Goal: Check status: Check status

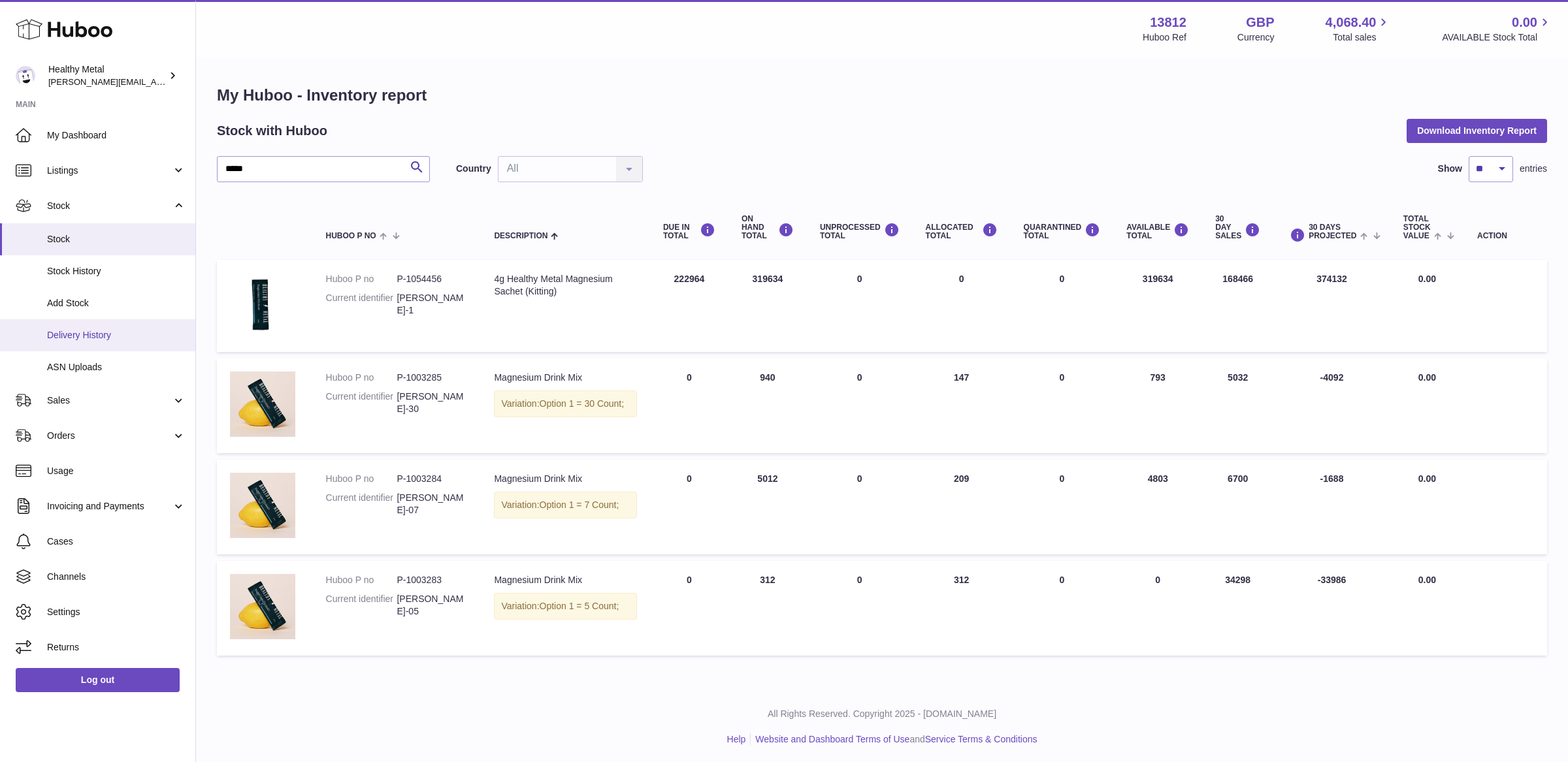
click at [89, 330] on span "Delivery History" at bounding box center [116, 335] width 139 height 12
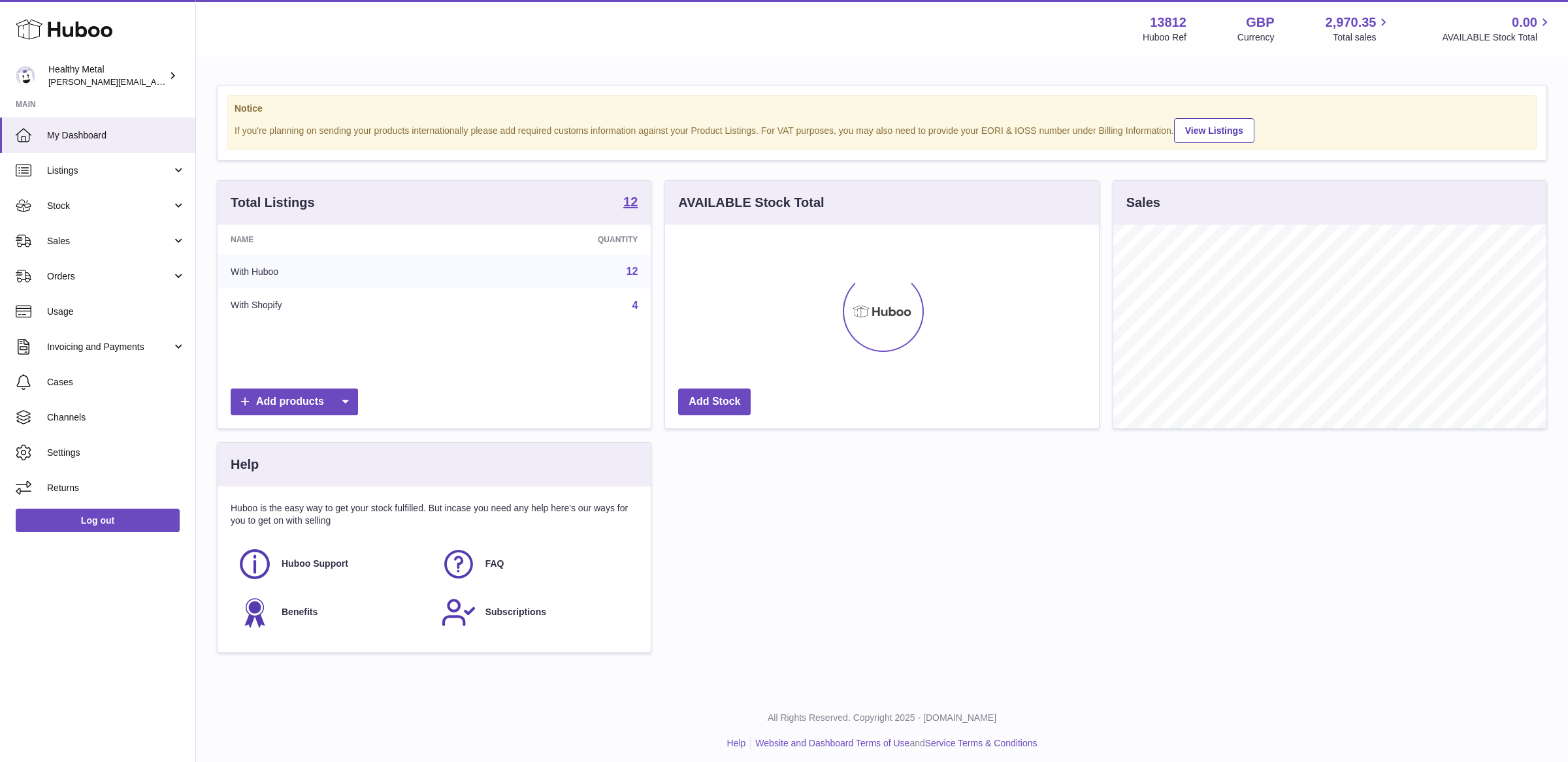
scroll to position [203, 433]
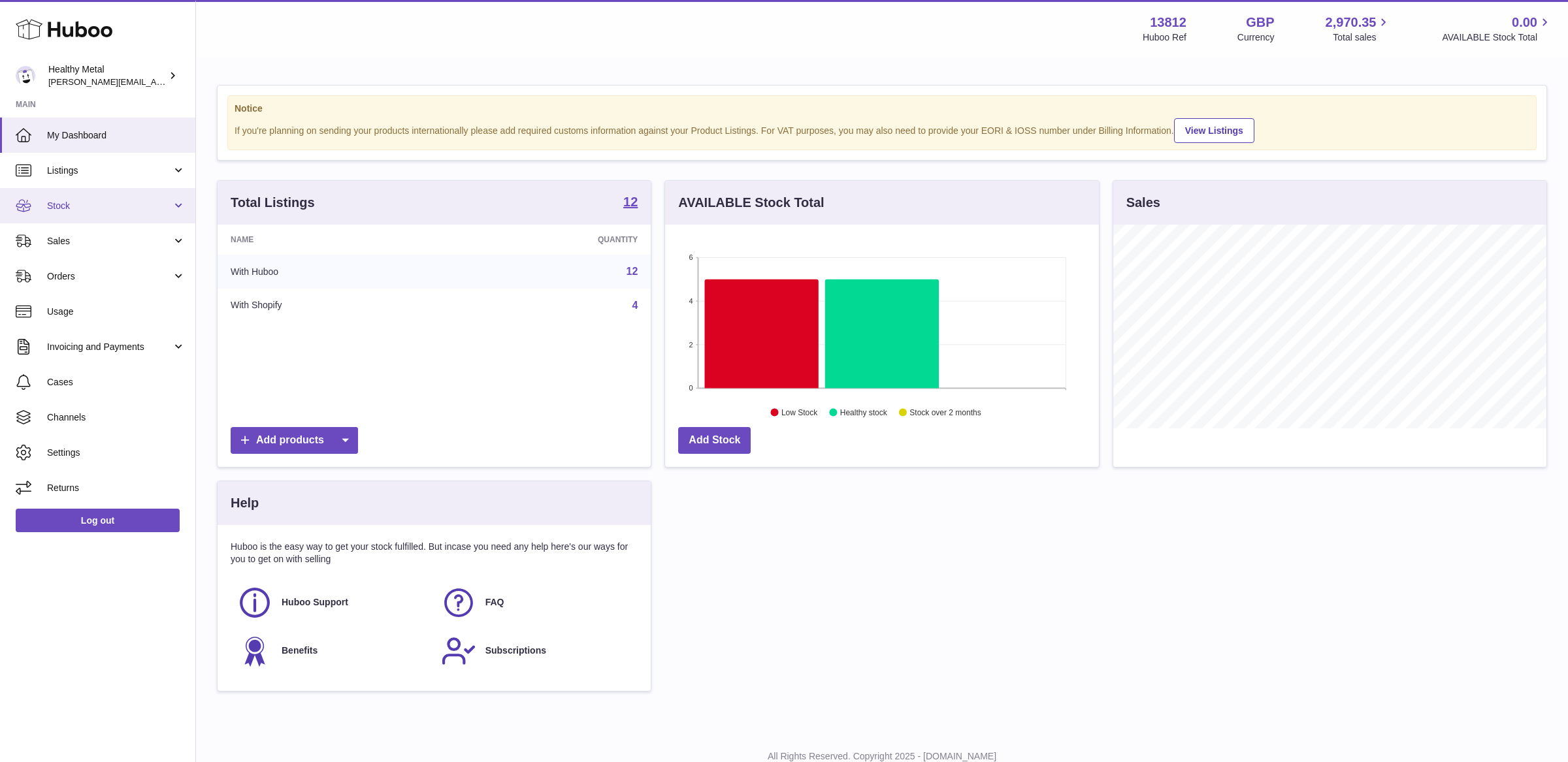
click at [143, 204] on span "Stock" at bounding box center [110, 205] width 125 height 12
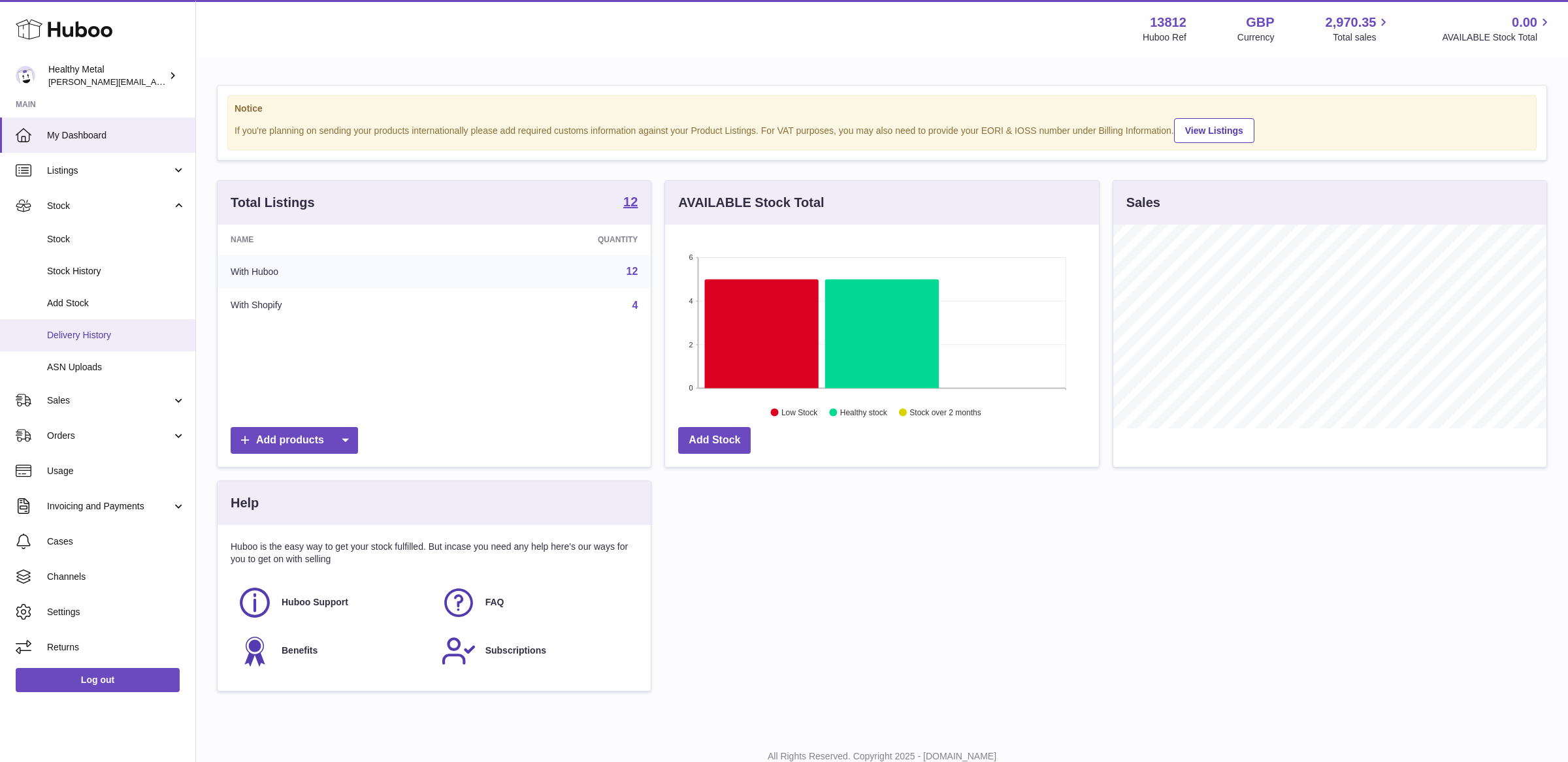
click at [113, 339] on span "Delivery History" at bounding box center [116, 335] width 139 height 12
